Goal: Find specific page/section: Find specific page/section

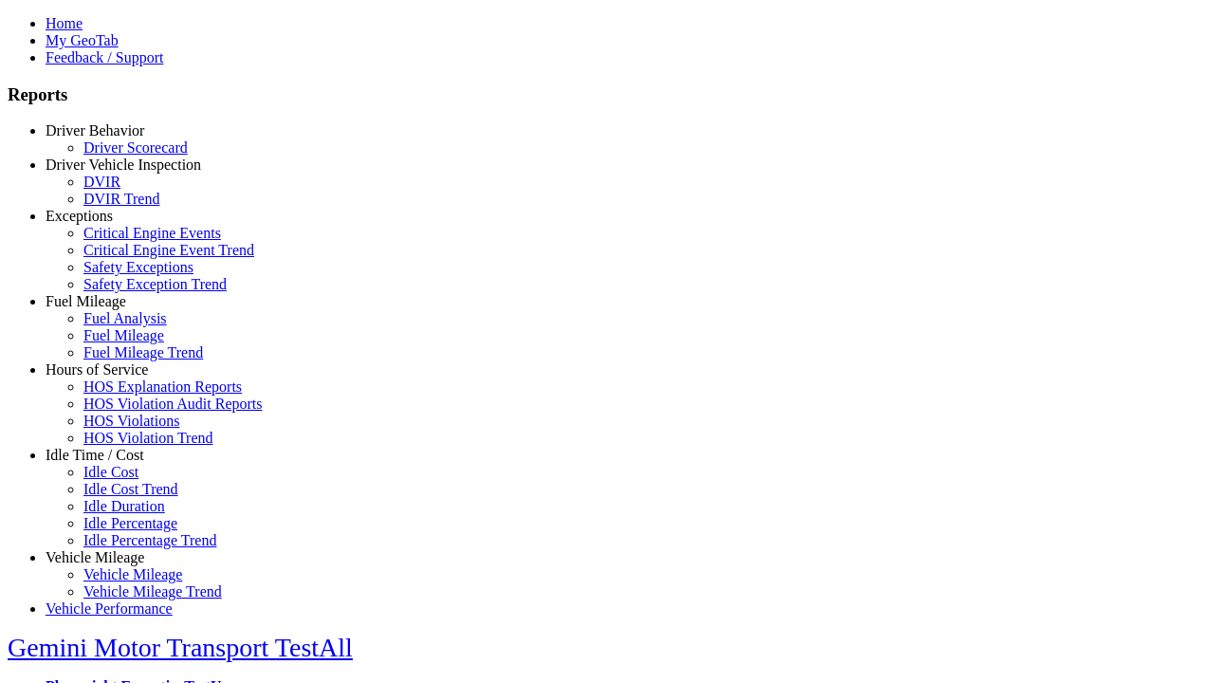
click at [109, 224] on link "Exceptions" at bounding box center [79, 216] width 67 height 16
click at [123, 241] on link "Critical Engine Events" at bounding box center [152, 233] width 138 height 16
select select
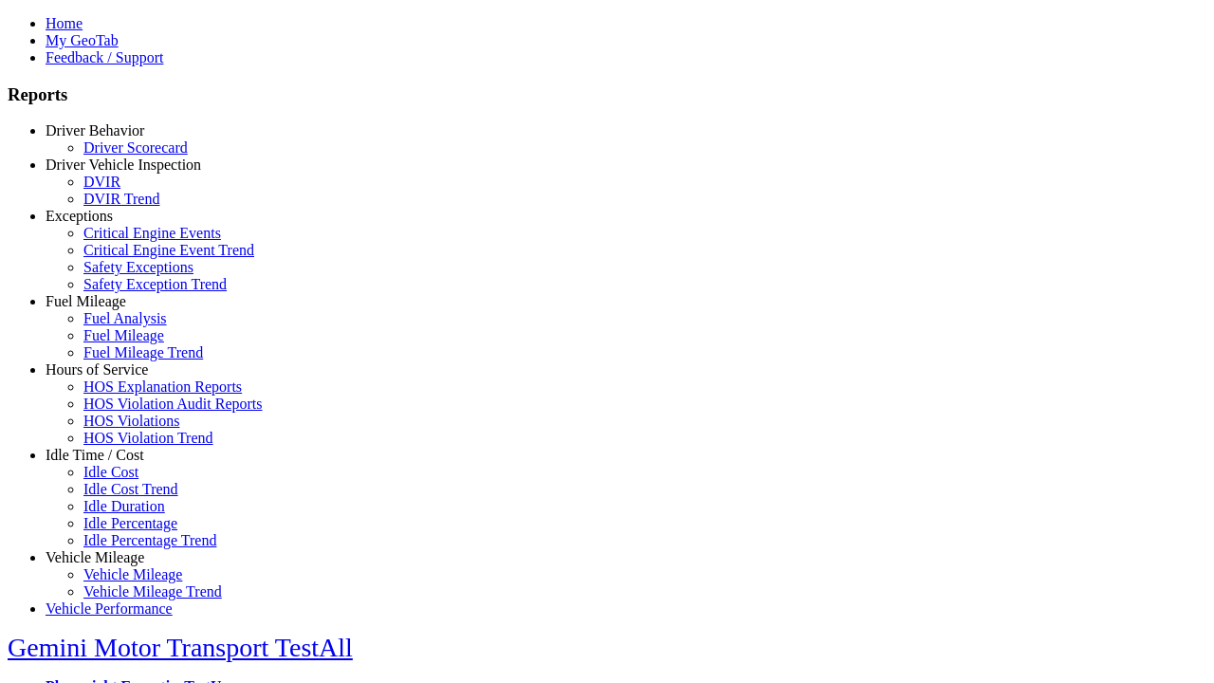
select select
